Goal: Task Accomplishment & Management: Complete application form

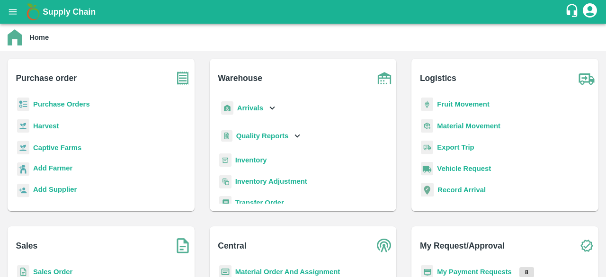
scroll to position [5, 0]
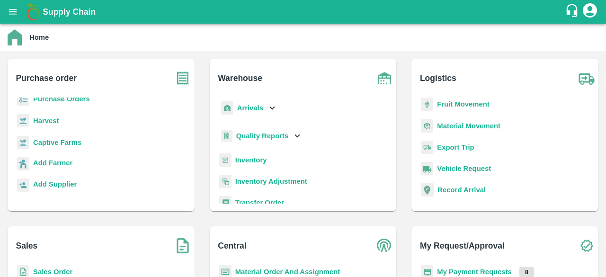
click at [48, 269] on b "Sales Order" at bounding box center [52, 272] width 39 height 8
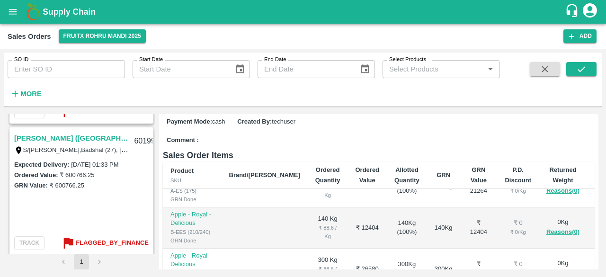
scroll to position [1044, 0]
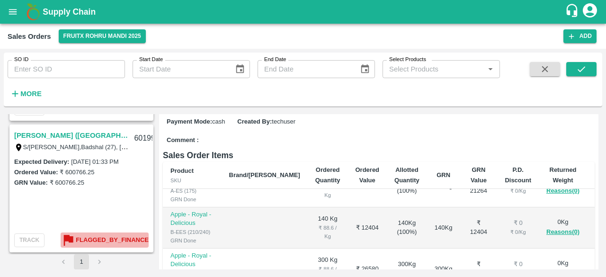
click at [107, 238] on b "Flagged_By_Finance" at bounding box center [112, 240] width 73 height 11
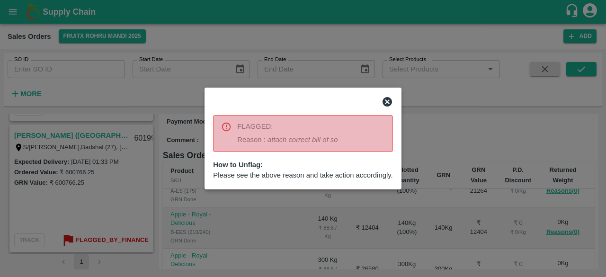
click at [102, 179] on div at bounding box center [303, 138] width 606 height 277
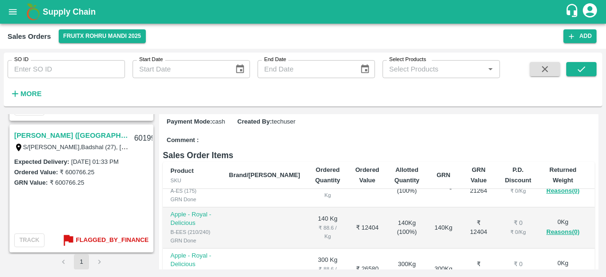
click at [102, 179] on div "GRN Value: ₹ 600766.25" at bounding box center [81, 182] width 134 height 10
click at [83, 175] on label "₹ 600766.25" at bounding box center [77, 171] width 35 height 7
click at [109, 161] on label "05 Aug 2025, 01:33 PM" at bounding box center [94, 161] width 47 height 7
click at [70, 132] on link "Surjan Singh (Rohru 02)" at bounding box center [71, 135] width 114 height 12
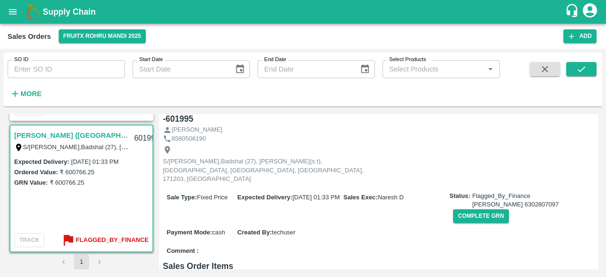
scroll to position [55, 0]
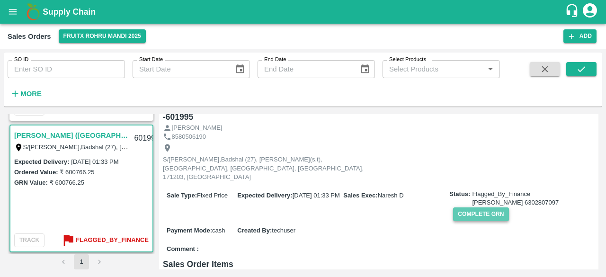
click at [483, 207] on button "Complete GRN" at bounding box center [480, 214] width 55 height 14
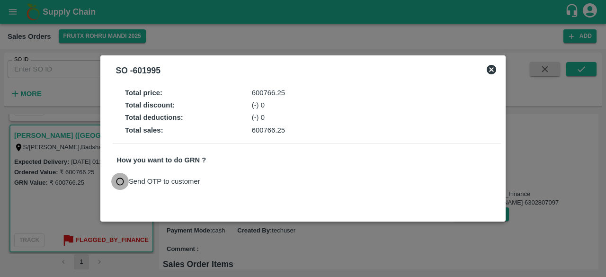
click at [122, 179] on input "Send OTP to customer" at bounding box center [120, 182] width 18 height 18
radio input "true"
click at [230, 180] on button "Send OTP" at bounding box center [227, 182] width 39 height 14
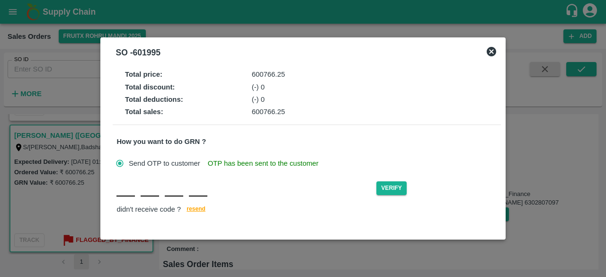
click at [126, 190] on input "text" at bounding box center [125, 187] width 18 height 17
type input "B"
type input "D"
type input "I"
type input "D"
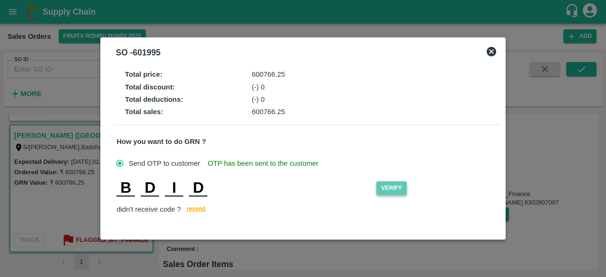
click at [392, 192] on button "Verify" at bounding box center [391, 188] width 30 height 14
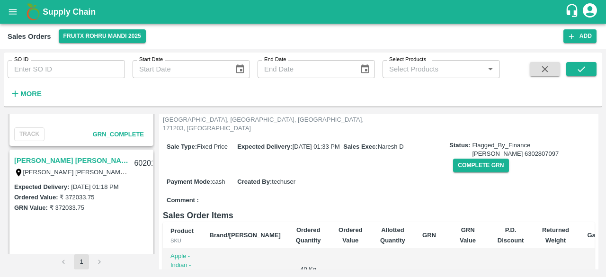
scroll to position [1044, 0]
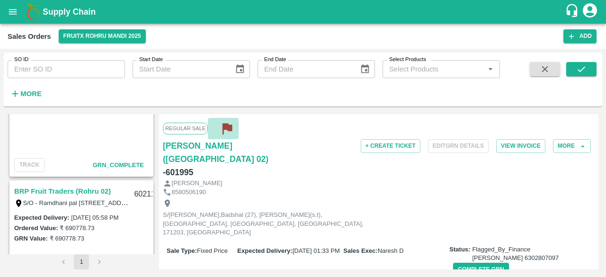
click at [228, 127] on icon "button" at bounding box center [226, 128] width 9 height 11
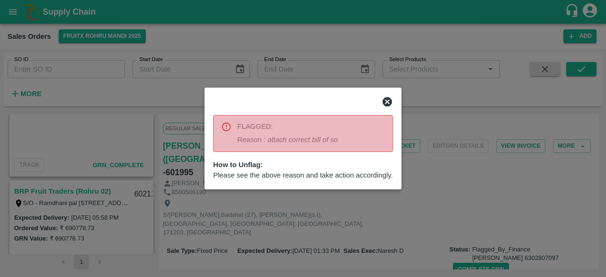
click at [371, 177] on span "Please see the above reason and take action accordingly." at bounding box center [302, 175] width 179 height 10
click at [327, 133] on div "FLAGGED: Reason : attach correct bill of so" at bounding box center [287, 133] width 100 height 30
click at [386, 101] on icon at bounding box center [386, 101] width 11 height 11
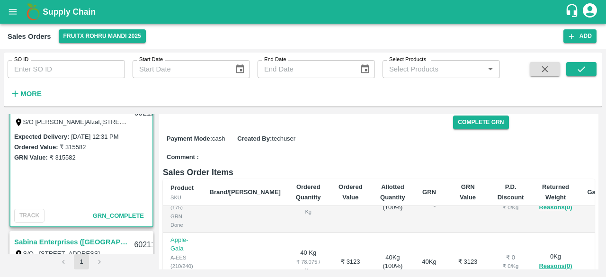
scroll to position [16, 0]
click at [578, 67] on icon "submit" at bounding box center [581, 69] width 10 height 10
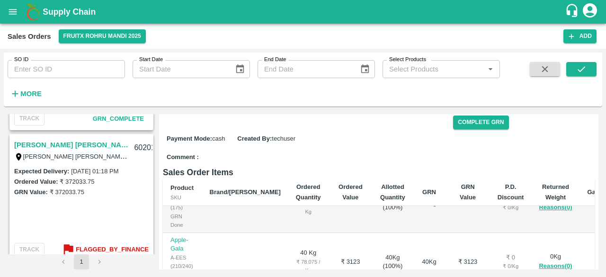
scroll to position [1044, 0]
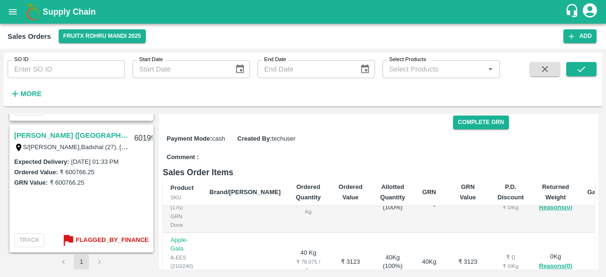
click at [65, 138] on link "Surjan Singh (Rohru 02)" at bounding box center [71, 135] width 114 height 12
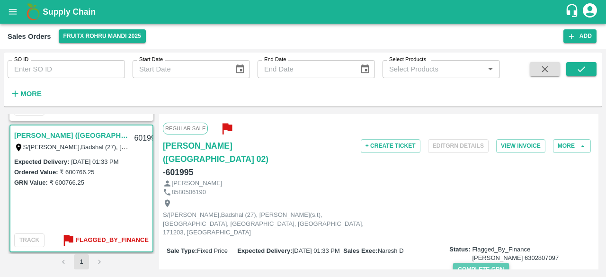
click at [479, 263] on button "Complete GRN" at bounding box center [480, 270] width 55 height 14
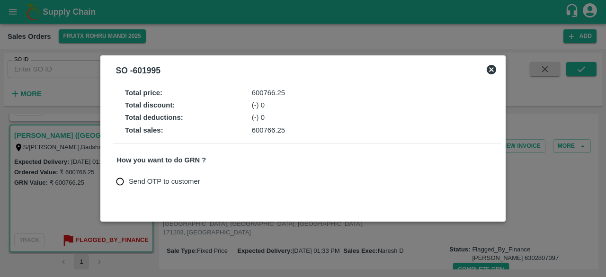
click at [489, 69] on icon at bounding box center [490, 69] width 9 height 9
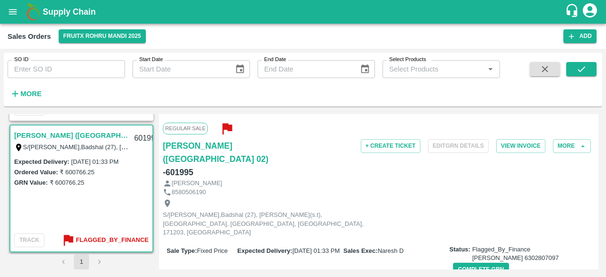
click at [187, 129] on span "Regular Sale" at bounding box center [185, 128] width 45 height 11
click at [227, 128] on icon "button" at bounding box center [226, 128] width 9 height 11
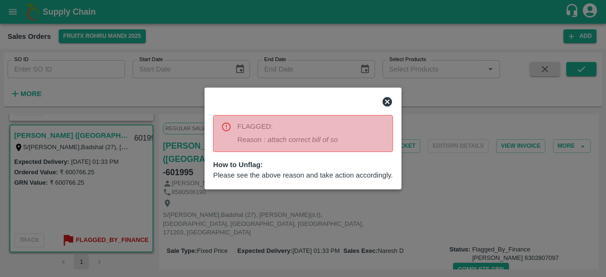
click at [299, 127] on div "FLAGGED:" at bounding box center [287, 126] width 100 height 10
click at [272, 176] on span "Please see the above reason and take action accordingly." at bounding box center [302, 175] width 179 height 10
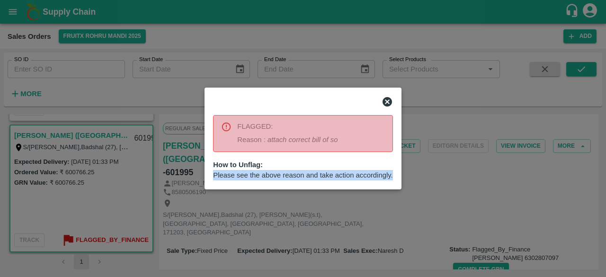
click at [272, 176] on span "Please see the above reason and take action accordingly." at bounding box center [302, 175] width 179 height 10
click at [386, 101] on icon at bounding box center [386, 101] width 9 height 9
